Goal: Check status: Check status

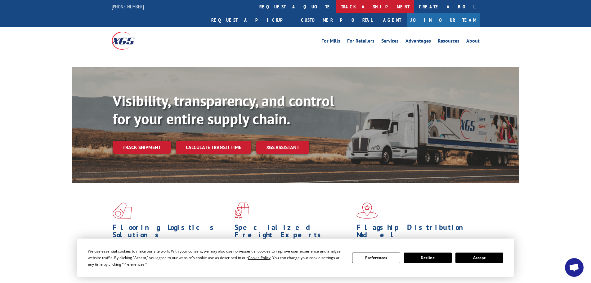
click at [336, 9] on link "track a shipment" at bounding box center [375, 6] width 78 height 13
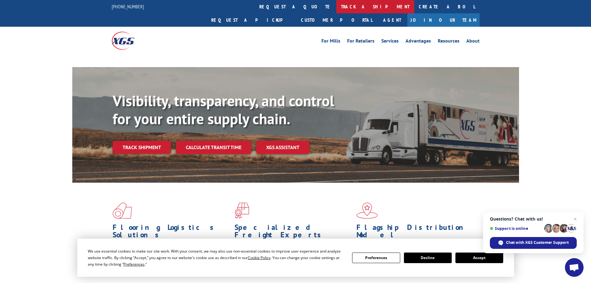
click at [336, 7] on link "track a shipment" at bounding box center [375, 6] width 78 height 13
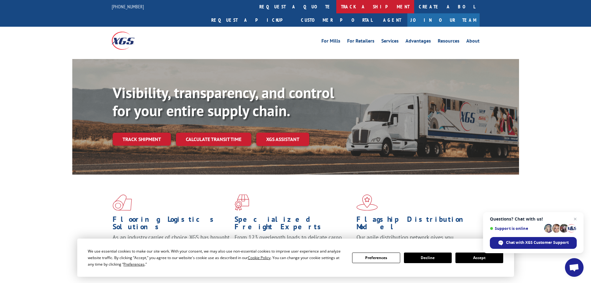
click at [336, 7] on link "track a shipment" at bounding box center [375, 6] width 78 height 13
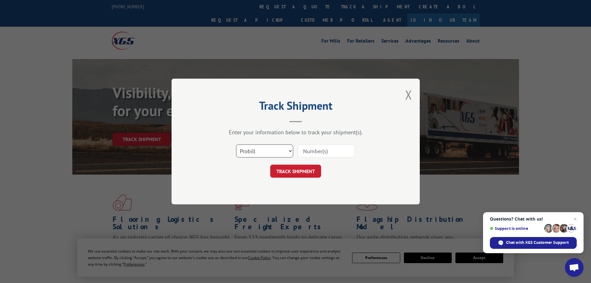
click at [287, 148] on select "Select category... Probill BOL PO" at bounding box center [264, 150] width 57 height 13
select select "bol"
click at [236, 144] on select "Select category... Probill BOL PO" at bounding box center [264, 150] width 57 height 13
click at [304, 153] on input at bounding box center [326, 150] width 57 height 13
type input "5312905"
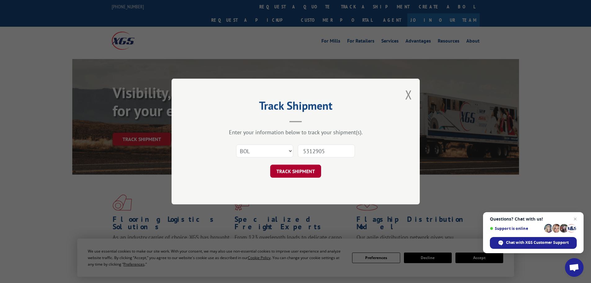
click at [300, 168] on button "TRACK SHIPMENT" at bounding box center [295, 170] width 51 height 13
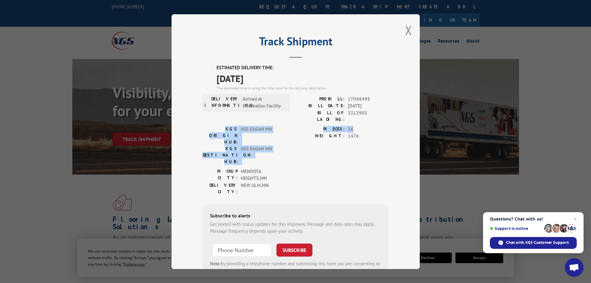
click at [396, 119] on div "Track Shipment ESTIMATED DELIVERY TIME: [DATE] The estimated time is using the …" at bounding box center [296, 141] width 248 height 254
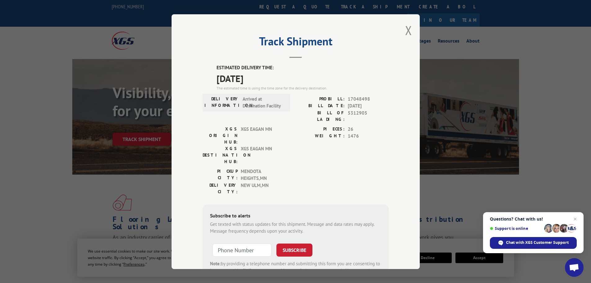
click at [387, 135] on div "Track Shipment ESTIMATED DELIVERY TIME: [DATE] The estimated time is using the …" at bounding box center [296, 141] width 248 height 254
click at [407, 31] on button "Close modal" at bounding box center [408, 30] width 7 height 16
